Goal: Check status

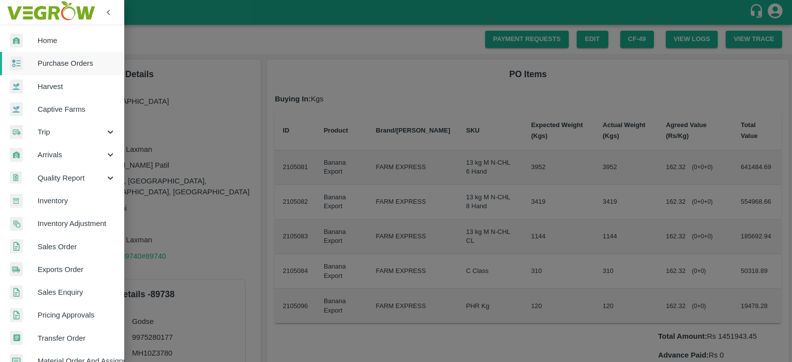
click at [344, 105] on div at bounding box center [396, 181] width 792 height 362
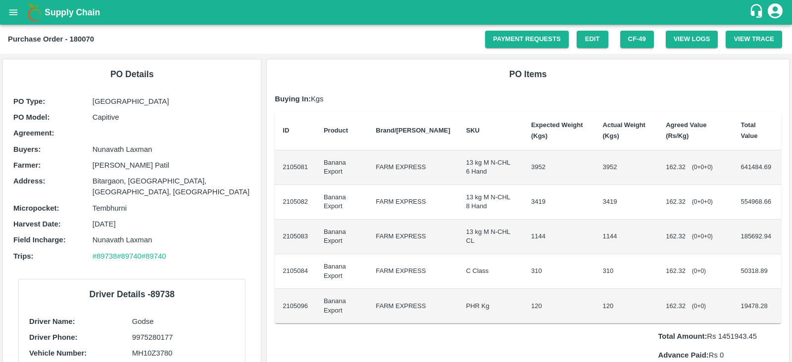
click at [655, 85] on div "PO Items Buying In: Kgs ID Product Brand/[PERSON_NAME] Expected Weight (Kgs) Ac…" at bounding box center [528, 234] width 522 height 351
click at [9, 11] on icon "open drawer" at bounding box center [13, 12] width 11 height 11
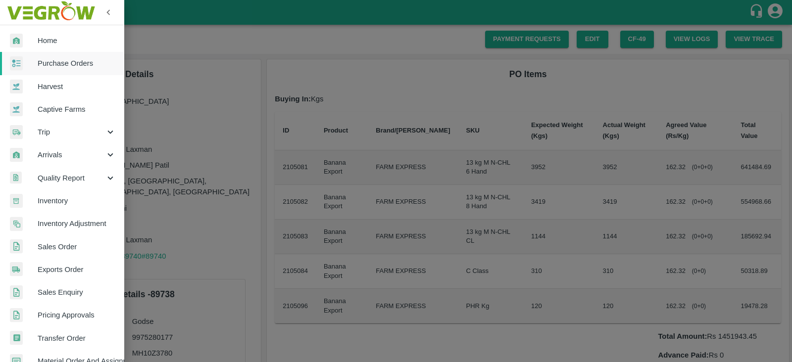
click at [51, 64] on span "Purchase Orders" at bounding box center [77, 63] width 78 height 11
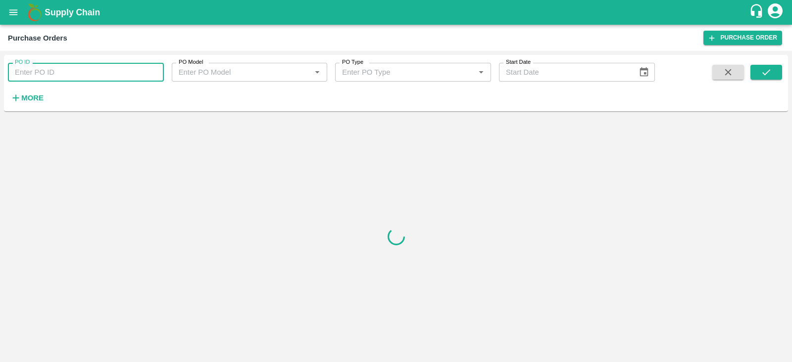
click at [62, 72] on input "PO ID" at bounding box center [86, 72] width 156 height 19
type input "180070"
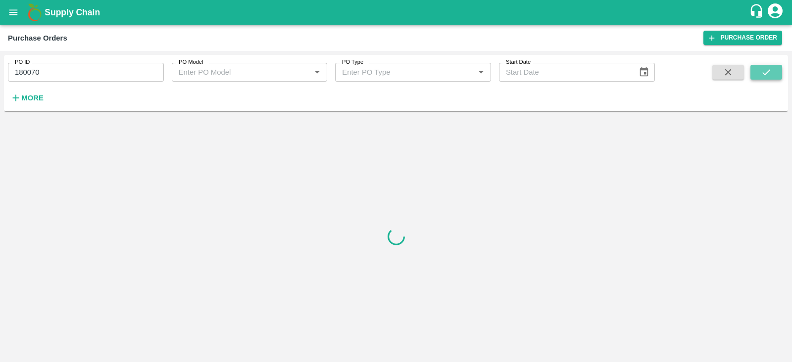
click at [776, 78] on button "submit" at bounding box center [767, 72] width 32 height 15
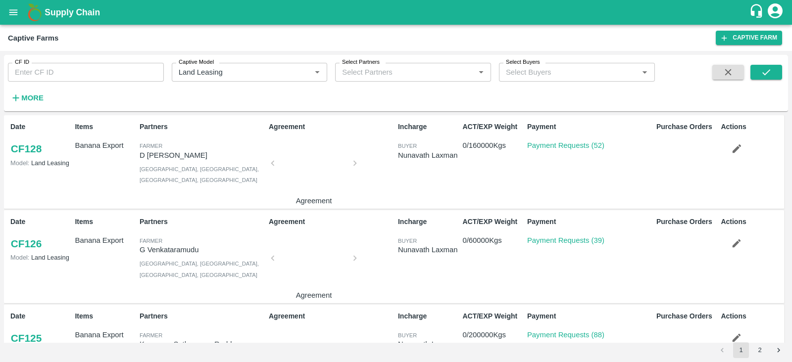
scroll to position [1180, 0]
